Goal: Task Accomplishment & Management: Use online tool/utility

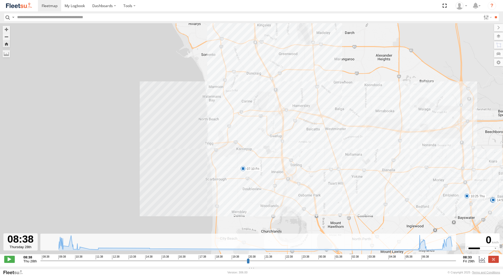
select select "**********"
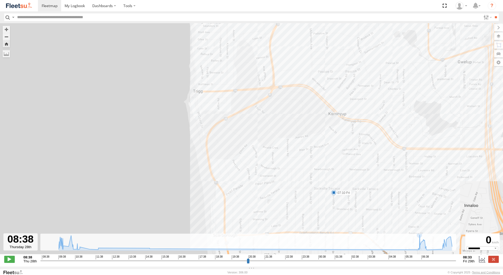
drag, startPoint x: 195, startPoint y: 118, endPoint x: 201, endPoint y: 129, distance: 12.6
click at [201, 127] on div "[PERSON_NAME] - 1IJS864 07:10 Fri 10:25 Thu 10:47 Thu 11:21 Thu 11:52 Thu 14:51…" at bounding box center [251, 141] width 503 height 237
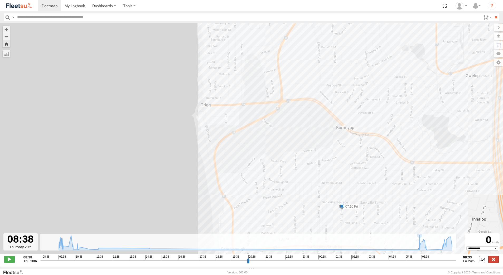
click at [495, 263] on label at bounding box center [493, 259] width 11 height 7
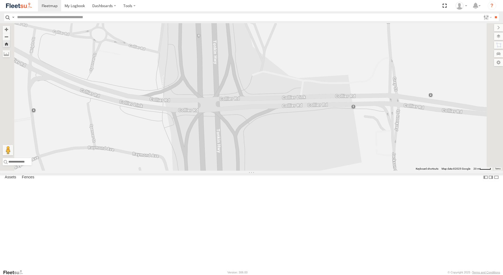
click at [0, 0] on div "[PERSON_NAME] - 1EVQ862" at bounding box center [0, 0] width 0 height 0
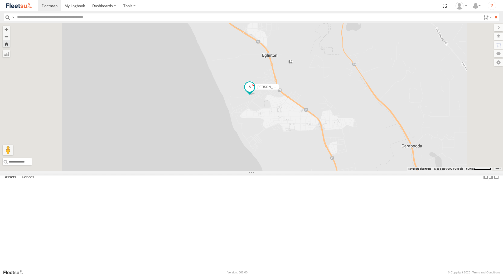
click at [254, 92] on span at bounding box center [249, 87] width 9 height 9
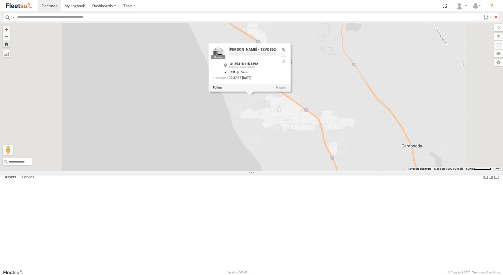
click at [287, 90] on label at bounding box center [281, 88] width 10 height 4
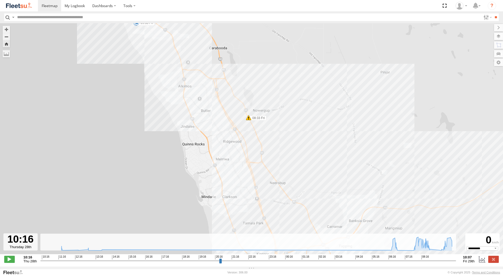
drag, startPoint x: 237, startPoint y: 163, endPoint x: 181, endPoint y: 49, distance: 126.4
click at [183, 55] on div "[PERSON_NAME] - 1EVQ862 11:23 Thu 12:54 Thu 06:58 Fri 08:33 Fri 08:51 Fri 09:33…" at bounding box center [251, 141] width 503 height 237
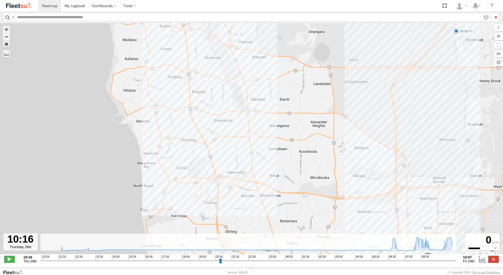
drag, startPoint x: 274, startPoint y: 214, endPoint x: 217, endPoint y: 77, distance: 148.8
click at [217, 77] on div "[PERSON_NAME] - 1EVQ862 11:23 Thu 12:54 Thu 06:58 Fri 08:33 Fri 08:51 Fri 09:33…" at bounding box center [251, 141] width 503 height 237
click at [495, 262] on label at bounding box center [493, 259] width 11 height 7
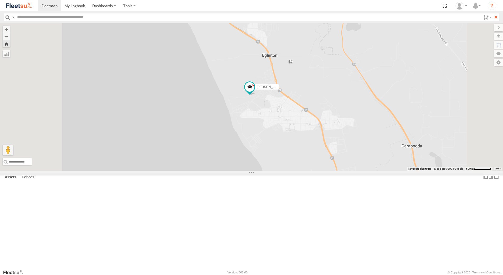
click at [0, 0] on div "[PERSON_NAME] - 1EVQ862" at bounding box center [0, 0] width 0 height 0
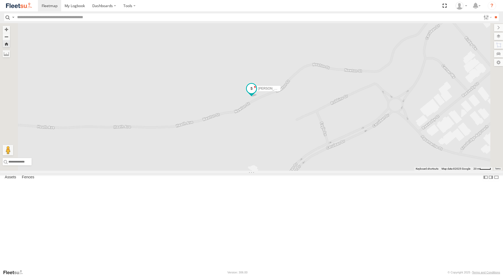
click at [256, 93] on span at bounding box center [251, 88] width 9 height 9
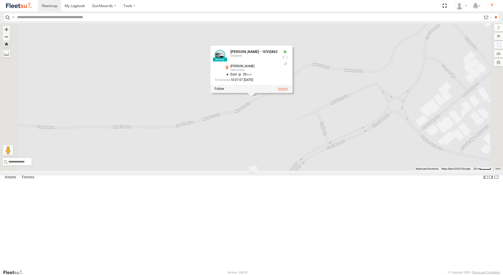
click at [288, 91] on label at bounding box center [283, 89] width 10 height 4
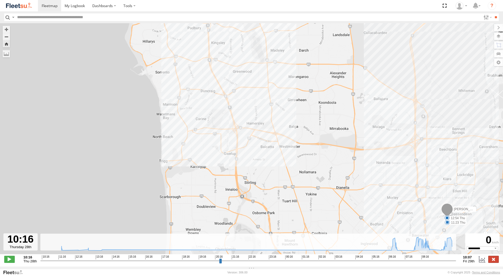
click at [495, 263] on label at bounding box center [493, 259] width 11 height 7
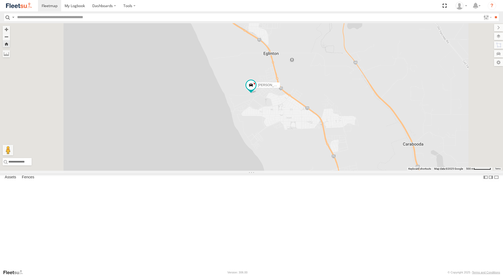
click at [0, 0] on div "[PERSON_NAME] - 1GOI926 - 0475 377 301" at bounding box center [0, 0] width 0 height 0
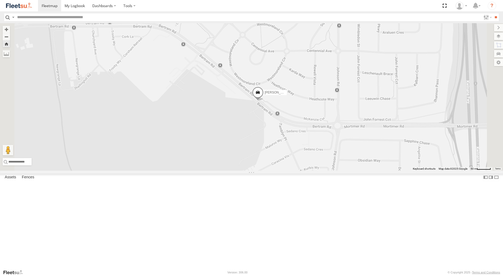
click at [264, 101] on span at bounding box center [258, 94] width 12 height 14
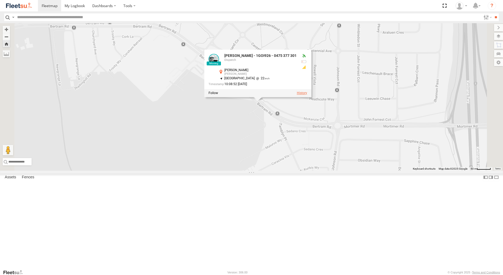
click at [307, 95] on label at bounding box center [302, 93] width 10 height 4
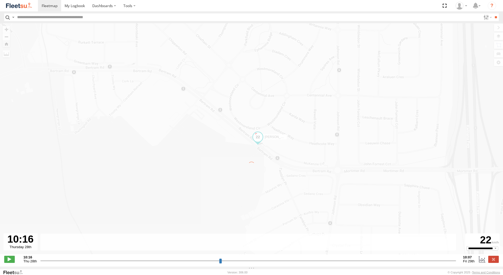
type input "**********"
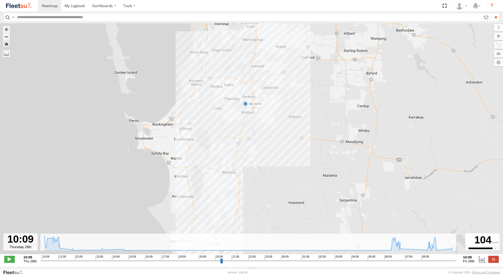
drag, startPoint x: 279, startPoint y: 155, endPoint x: 278, endPoint y: 128, distance: 26.9
click at [278, 128] on div "[PERSON_NAME] - 1GOI926 - 0475 377 301 11:06 Thu 11:53 Thu 13:50 Thu 07:13 Fri …" at bounding box center [251, 141] width 503 height 237
click at [246, 103] on span at bounding box center [245, 102] width 5 height 5
click at [281, 160] on div "[PERSON_NAME] - 1GOI926 - 0475 377 301 11:06 Thu 11:53 Thu 13:50 Thu 07:13 Fri …" at bounding box center [251, 141] width 503 height 237
drag, startPoint x: 287, startPoint y: 184, endPoint x: 300, endPoint y: 112, distance: 72.6
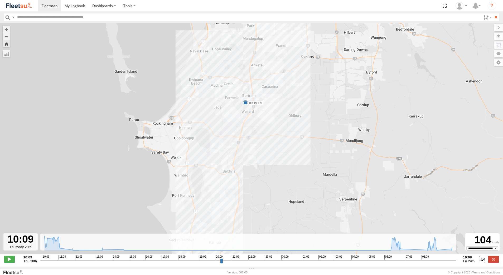
click at [300, 112] on div "[PERSON_NAME] - 1GOI926 - 0475 377 301 11:06 Thu 11:53 Thu 13:50 Thu 07:13 Fri …" at bounding box center [251, 141] width 503 height 237
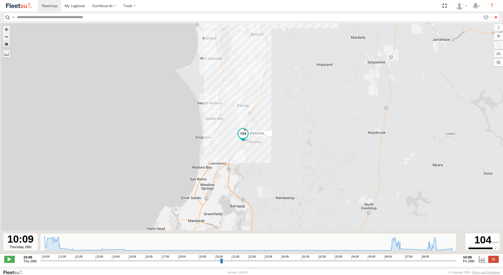
drag, startPoint x: 273, startPoint y: 155, endPoint x: 288, endPoint y: 98, distance: 58.9
click at [288, 98] on div "[PERSON_NAME] - 1GOI926 - 0475 377 301 11:06 Thu 11:53 Thu 13:50 Thu 07:13 Fri …" at bounding box center [251, 141] width 503 height 237
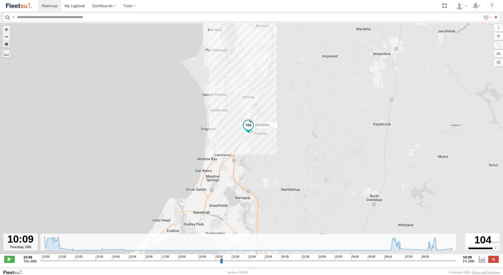
drag, startPoint x: 283, startPoint y: 117, endPoint x: 272, endPoint y: 151, distance: 35.9
click at [272, 151] on div "[PERSON_NAME] - 1GOI926 - 0475 377 301 11:06 Thu 11:53 Thu 13:50 Thu 07:13 Fri …" at bounding box center [251, 141] width 503 height 237
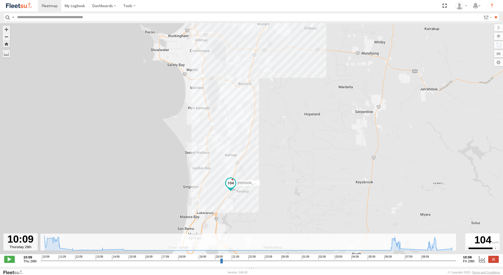
drag, startPoint x: 277, startPoint y: 108, endPoint x: 236, endPoint y: 234, distance: 133.4
click at [236, 234] on div "[PERSON_NAME] - 1GOI926 - 0475 377 301 11:06 Thu 11:53 Thu 13:50 Thu 07:13 Fri …" at bounding box center [251, 141] width 503 height 237
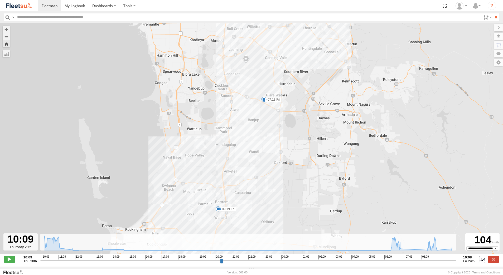
drag, startPoint x: 249, startPoint y: 141, endPoint x: 257, endPoint y: 200, distance: 59.4
click at [257, 200] on div "[PERSON_NAME] - 1GOI926 - 0475 377 301 11:06 Thu 11:53 Thu 13:50 Thu 07:13 Fri …" at bounding box center [251, 141] width 503 height 237
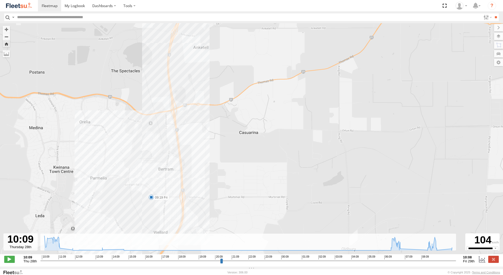
drag, startPoint x: 213, startPoint y: 200, endPoint x: 233, endPoint y: 160, distance: 45.4
click at [233, 160] on div "[PERSON_NAME] - 1GOI926 - 0475 377 301 11:06 Thu 11:53 Thu 13:50 Thu 07:13 Fri …" at bounding box center [251, 141] width 503 height 237
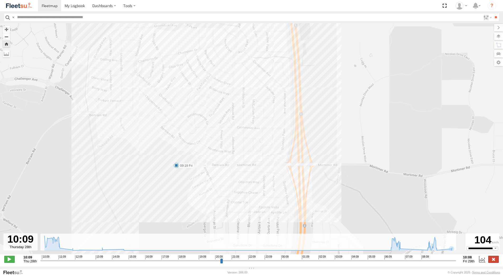
click at [495, 263] on label at bounding box center [493, 259] width 11 height 7
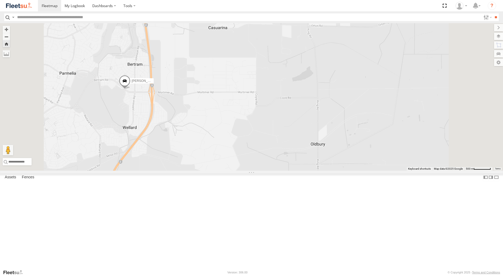
click at [0, 0] on div "Dispatch" at bounding box center [0, 0] width 0 height 0
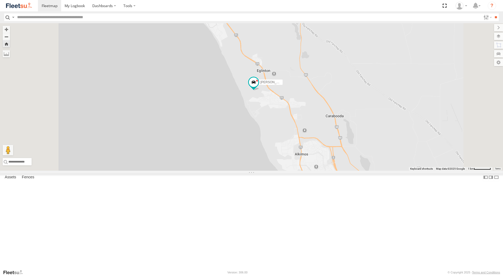
drag, startPoint x: 345, startPoint y: 176, endPoint x: 311, endPoint y: 129, distance: 57.7
click at [314, 133] on div "[PERSON_NAME] - 1EVQ862" at bounding box center [251, 97] width 503 height 148
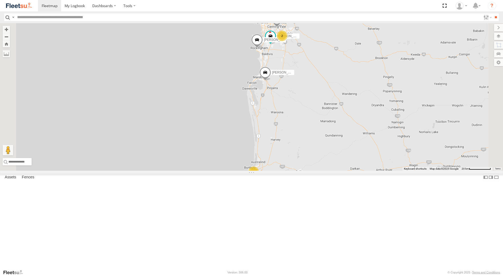
click at [0, 0] on div "Quasha Hazal - 1EVQ862 Dispatch Reid Hwy Hamersley -31.85612 115.80258" at bounding box center [0, 0] width 0 height 0
click at [0, 0] on div "[PERSON_NAME] - 1EVQ862" at bounding box center [0, 0] width 0 height 0
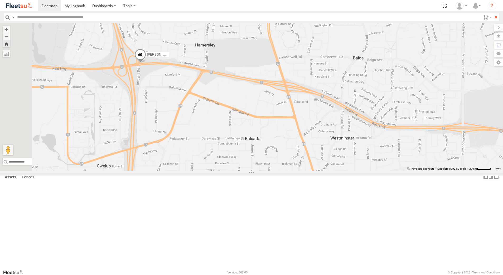
click at [0, 0] on div "[PERSON_NAME] - 1GOI926 - 0475 377 301" at bounding box center [0, 0] width 0 height 0
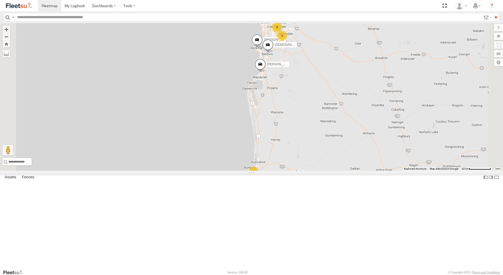
click at [0, 0] on div "[PERSON_NAME] - 1GOI926 - 0475 377 301" at bounding box center [0, 0] width 0 height 0
click at [0, 0] on div "Dispatch" at bounding box center [0, 0] width 0 height 0
